Goal: Transaction & Acquisition: Book appointment/travel/reservation

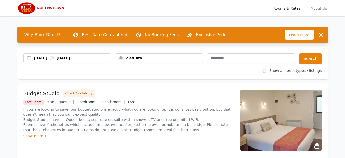
click at [160, 58] on div "2 adults" at bounding box center [160, 58] width 88 height 5
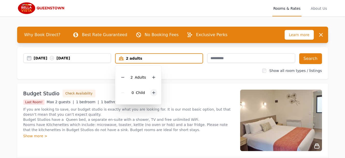
click at [152, 93] on icon at bounding box center [154, 93] width 4 height 4
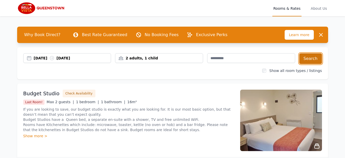
click at [316, 58] on button "Search" at bounding box center [311, 58] width 23 height 11
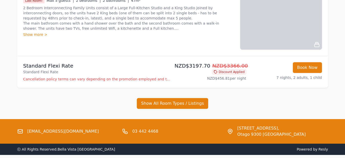
scroll to position [217, 0]
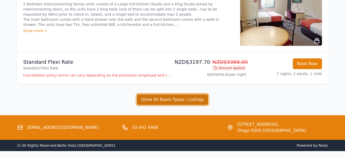
click at [166, 97] on button "Show All Room Types / Listings" at bounding box center [173, 99] width 72 height 11
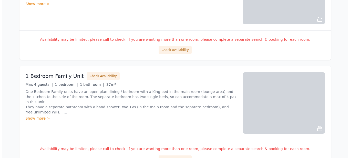
scroll to position [708, 0]
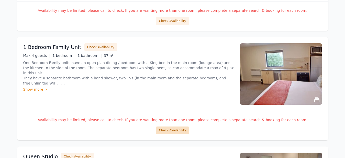
click at [172, 129] on button "Check Availability" at bounding box center [172, 131] width 33 height 8
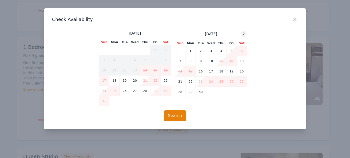
click at [244, 33] on icon at bounding box center [244, 34] width 4 height 4
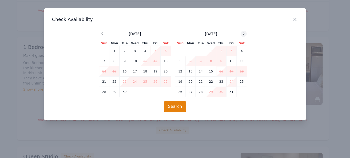
click at [244, 33] on icon at bounding box center [244, 34] width 4 height 4
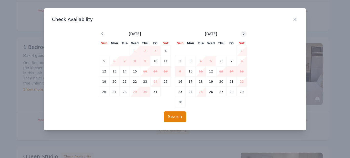
click at [244, 33] on icon at bounding box center [244, 34] width 4 height 4
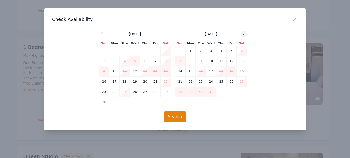
click at [244, 33] on icon at bounding box center [244, 34] width 4 height 4
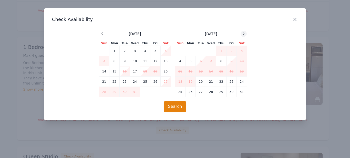
click at [244, 33] on icon at bounding box center [244, 34] width 4 height 4
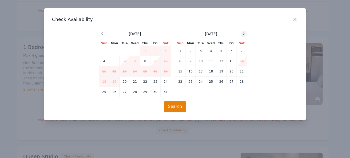
click at [244, 33] on icon at bounding box center [244, 34] width 4 height 4
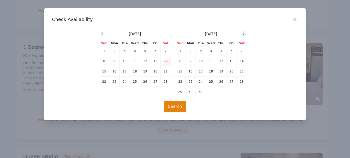
click at [244, 33] on icon at bounding box center [244, 34] width 4 height 4
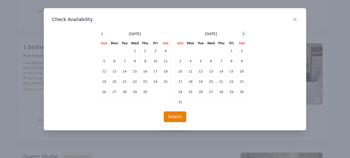
click at [244, 33] on icon at bounding box center [244, 34] width 4 height 4
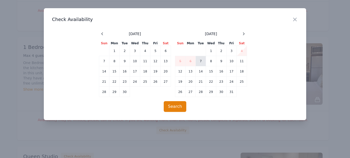
click at [199, 60] on td "7" at bounding box center [201, 61] width 10 height 10
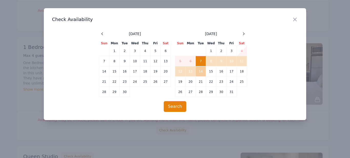
click at [199, 70] on td "14" at bounding box center [201, 71] width 10 height 10
click at [173, 110] on button "Search" at bounding box center [175, 106] width 23 height 11
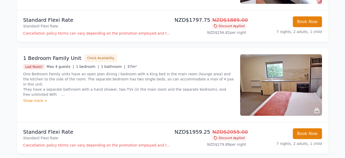
scroll to position [157, 0]
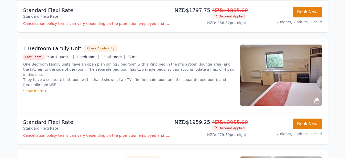
click at [34, 91] on div "Show more >" at bounding box center [128, 90] width 211 height 5
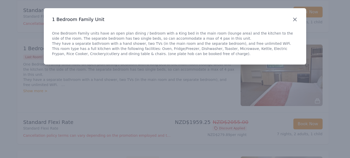
click at [294, 19] on icon "button" at bounding box center [294, 19] width 3 height 3
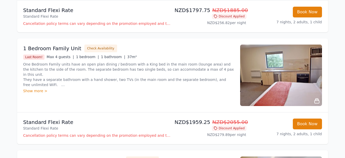
click at [291, 56] on img at bounding box center [281, 75] width 82 height 61
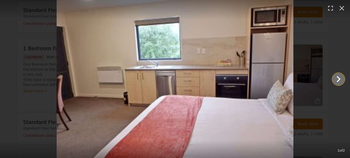
click at [342, 78] on icon "Show slide 2 of 2" at bounding box center [338, 79] width 12 height 12
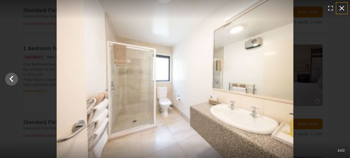
click at [342, 6] on icon "button" at bounding box center [342, 8] width 8 height 8
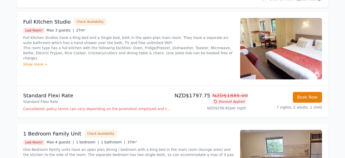
scroll to position [0, 0]
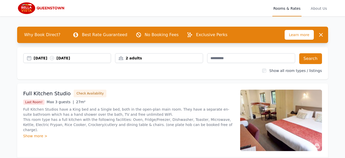
click at [151, 59] on div "2 adults" at bounding box center [160, 58] width 88 height 5
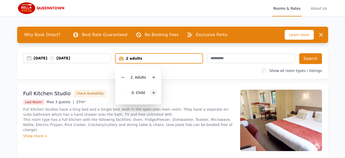
click at [152, 93] on icon at bounding box center [154, 93] width 4 height 4
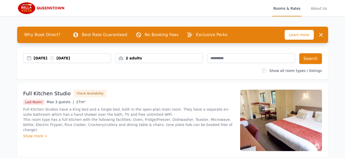
click at [144, 60] on div "2 adults" at bounding box center [160, 58] width 88 height 5
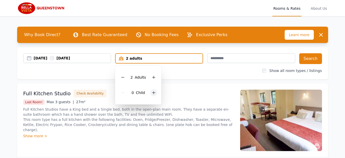
click at [153, 93] on icon at bounding box center [154, 93] width 4 height 4
click at [46, 59] on div "15 Aug 2025 16 Aug 2025" at bounding box center [72, 58] width 77 height 5
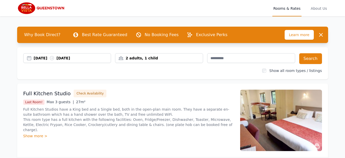
click at [46, 59] on div "15 Aug 2025 16 Aug 2025" at bounding box center [72, 58] width 77 height 5
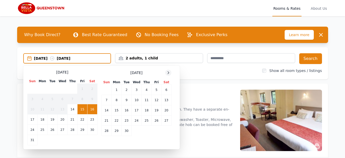
click at [168, 72] on icon at bounding box center [168, 73] width 4 height 4
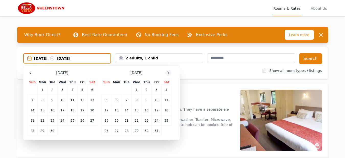
click at [168, 72] on icon at bounding box center [168, 73] width 4 height 4
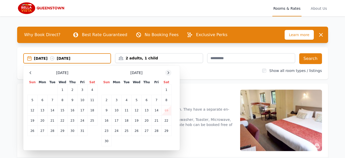
click at [168, 72] on icon at bounding box center [168, 73] width 4 height 4
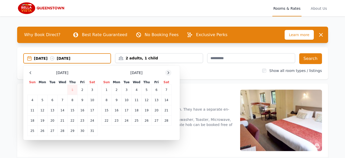
click at [168, 72] on icon at bounding box center [168, 73] width 4 height 4
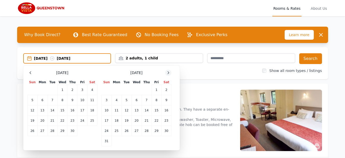
click at [168, 72] on icon at bounding box center [168, 73] width 4 height 4
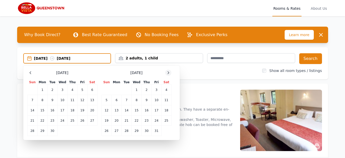
click at [168, 72] on icon at bounding box center [168, 73] width 4 height 4
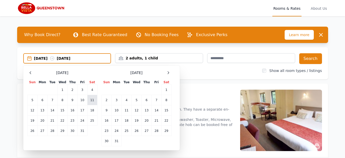
click at [92, 101] on td "11" at bounding box center [92, 100] width 10 height 10
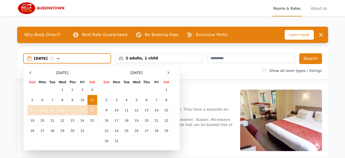
click at [92, 110] on td "18" at bounding box center [92, 110] width 10 height 10
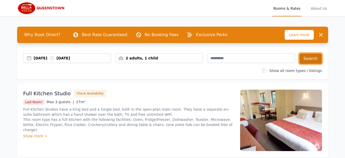
click at [314, 58] on button "Search" at bounding box center [311, 58] width 23 height 11
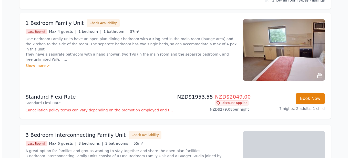
scroll to position [71, 0]
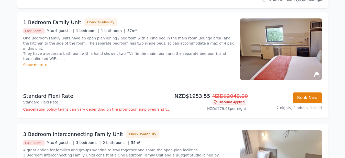
click at [106, 110] on p "Cancellation policy terms can vary depending on the promotion employed and the …" at bounding box center [97, 109] width 148 height 5
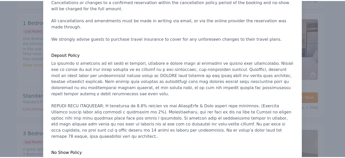
scroll to position [118, 0]
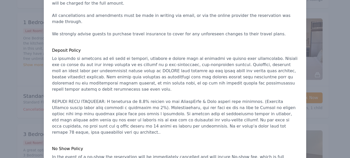
click at [334, 32] on div at bounding box center [175, 79] width 350 height 158
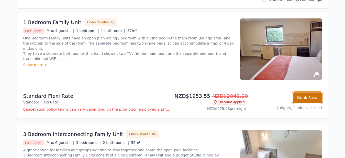
click at [312, 96] on button "Book Now" at bounding box center [307, 97] width 29 height 11
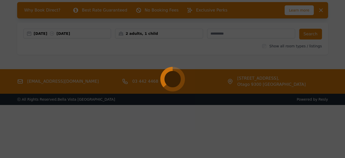
select select "**"
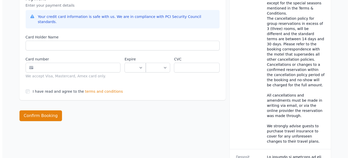
scroll to position [284, 0]
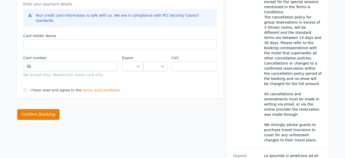
click at [103, 88] on span "terms and conditions" at bounding box center [102, 90] width 38 height 5
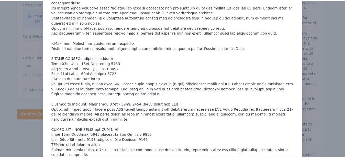
scroll to position [227, 0]
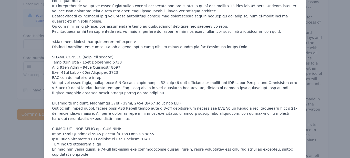
click at [330, 54] on div at bounding box center [175, 79] width 350 height 158
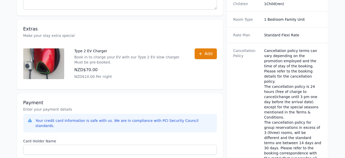
scroll to position [0, 0]
